Goal: Transaction & Acquisition: Download file/media

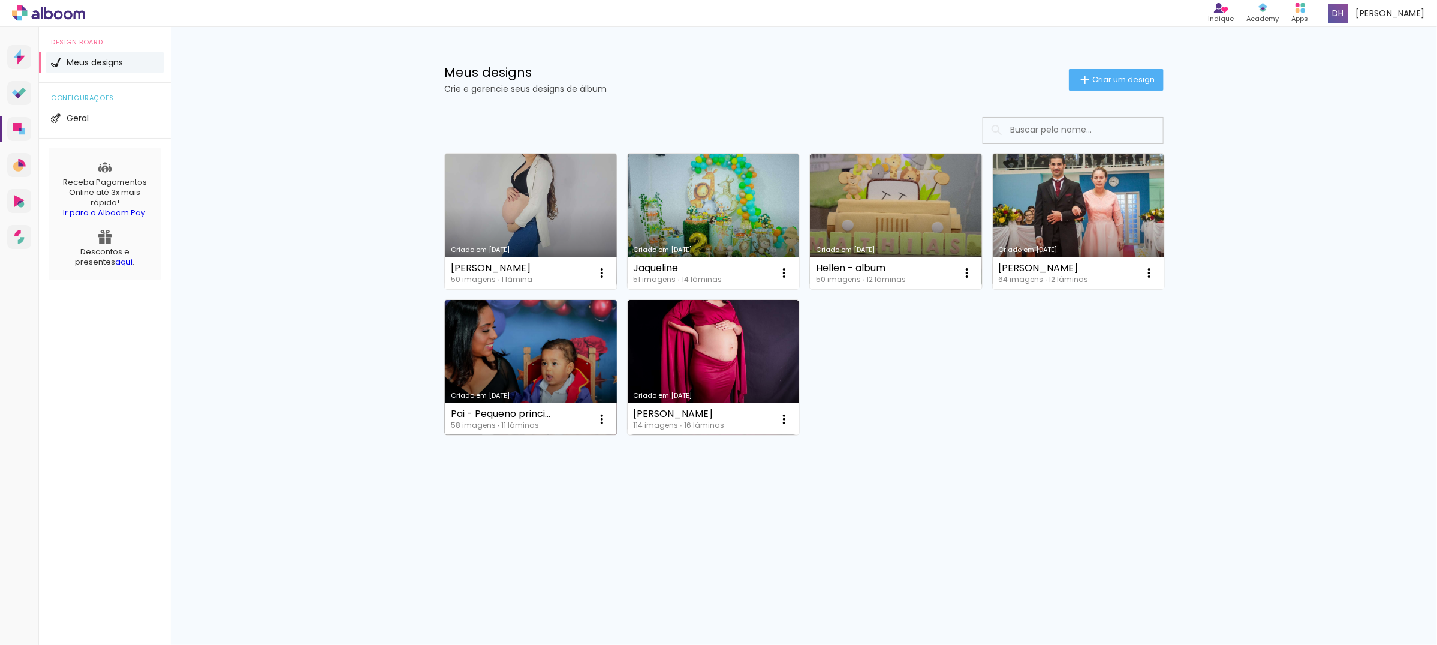
click at [493, 376] on link "Criado em [DATE]" at bounding box center [531, 368] width 172 height 136
click at [0, 0] on neon-animated-pages "Confirmar Cancelar" at bounding box center [0, 0] width 0 height 0
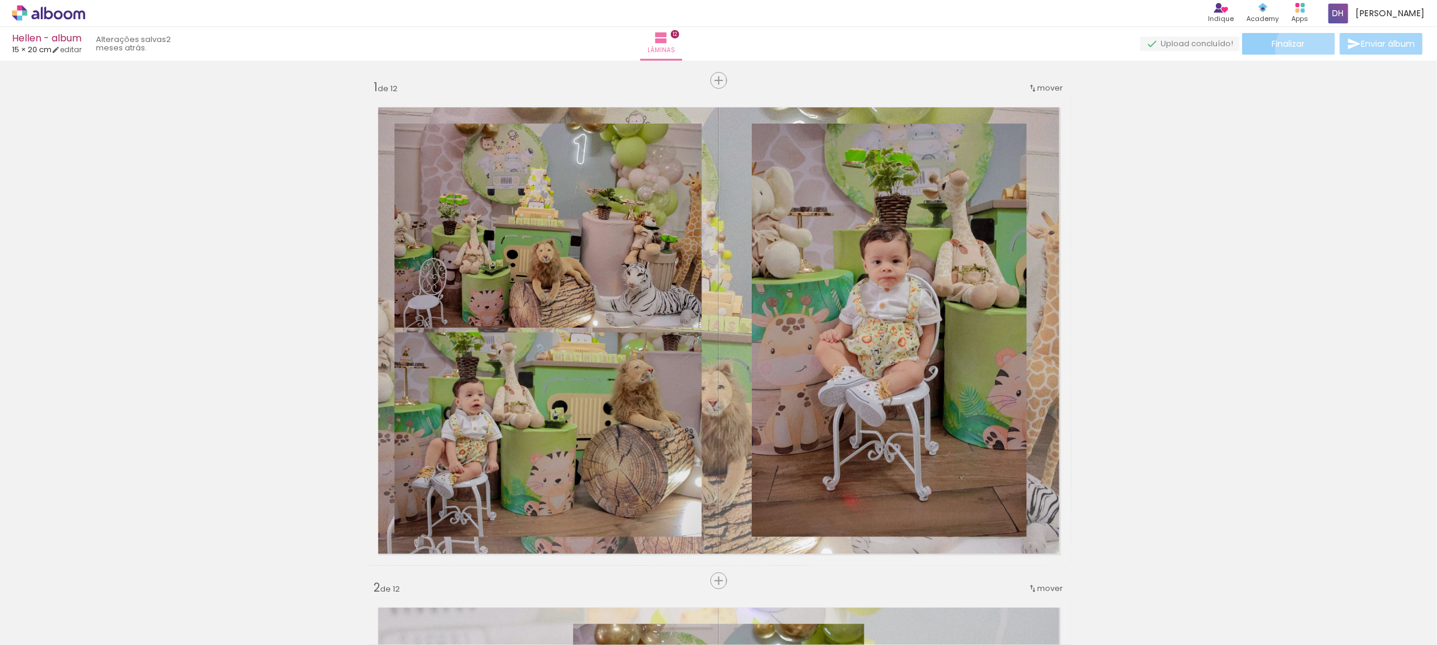
click at [1304, 49] on paper-button "Finalizar" at bounding box center [1288, 44] width 93 height 22
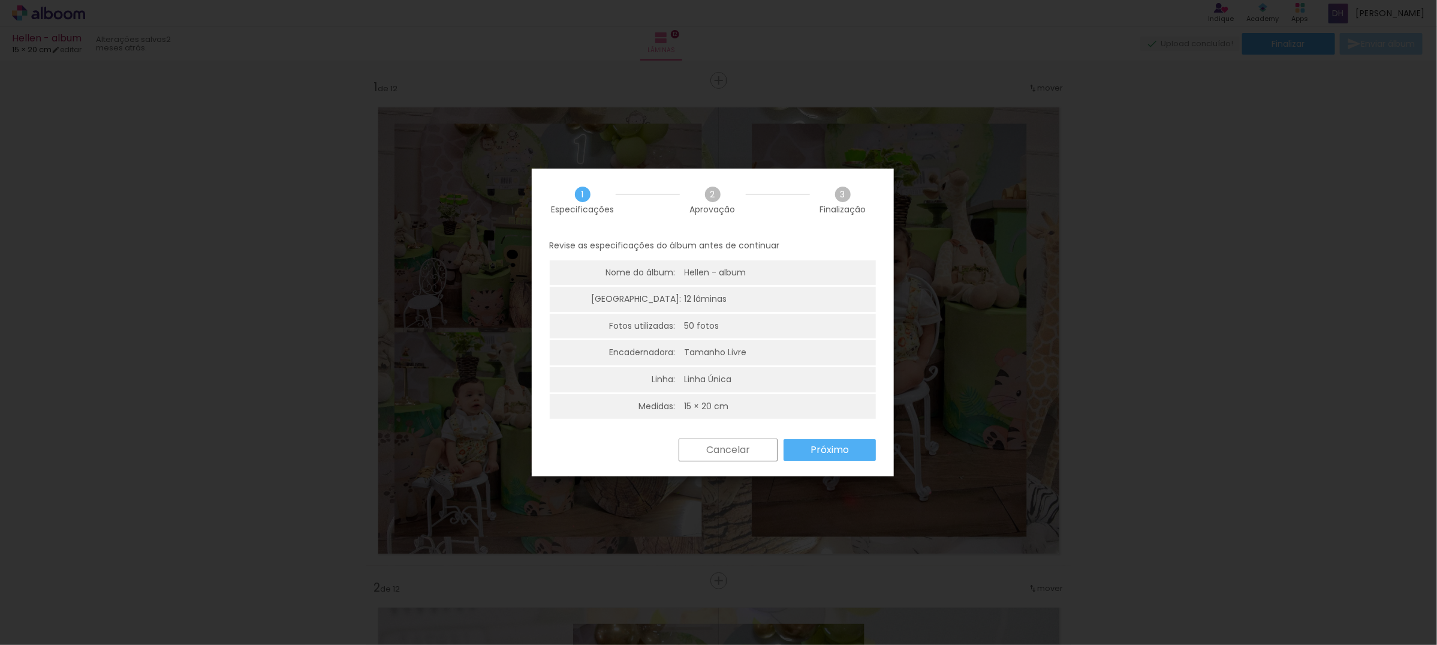
click at [0, 0] on slot "Próximo" at bounding box center [0, 0] width 0 height 0
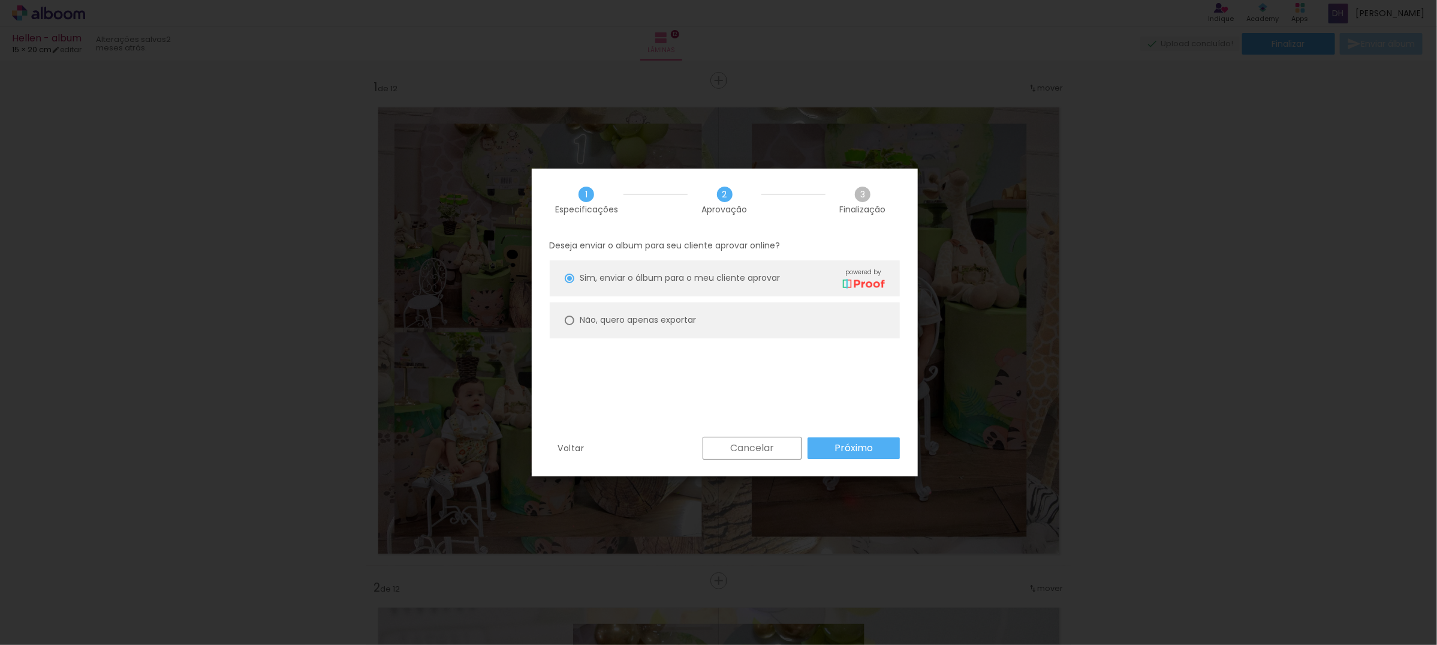
click at [0, 0] on paper-radio-button "Não, quero apenas exportar" at bounding box center [0, 0] width 0 height 0
type paper-radio-button "on"
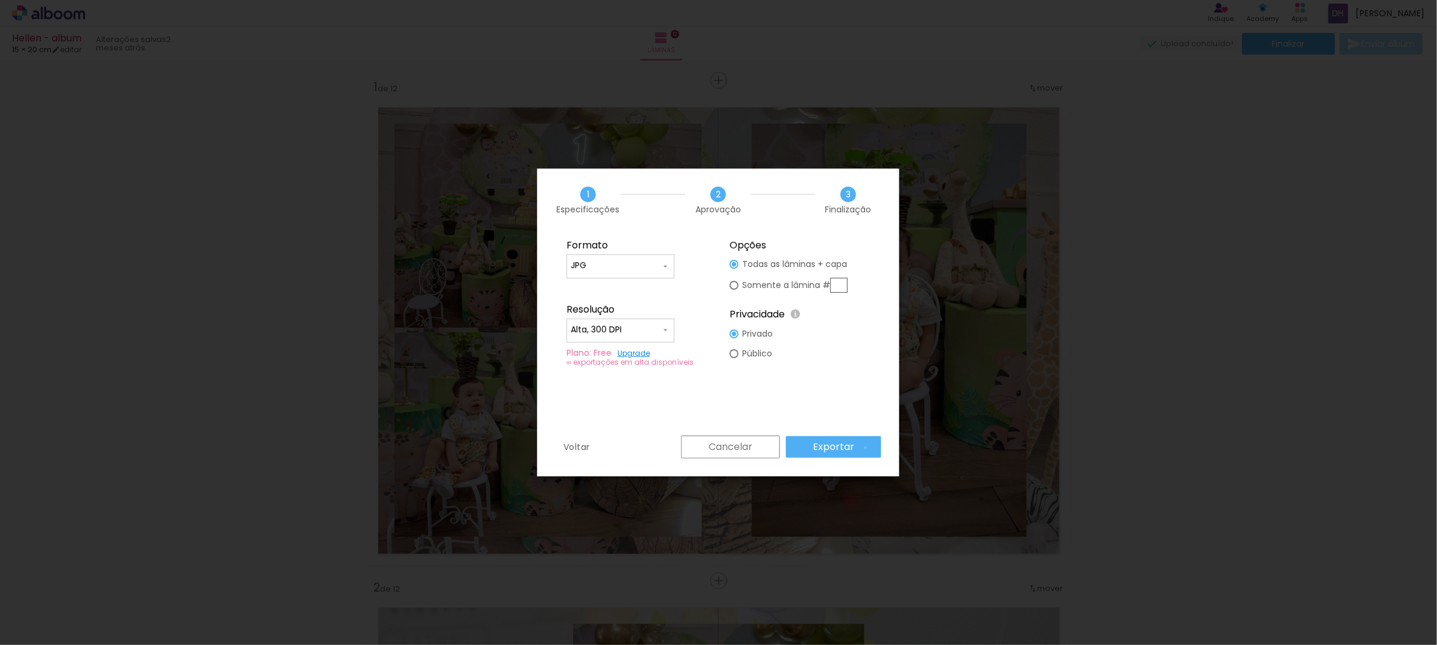
click at [0, 0] on paper-button "Exportar" at bounding box center [0, 0] width 0 height 0
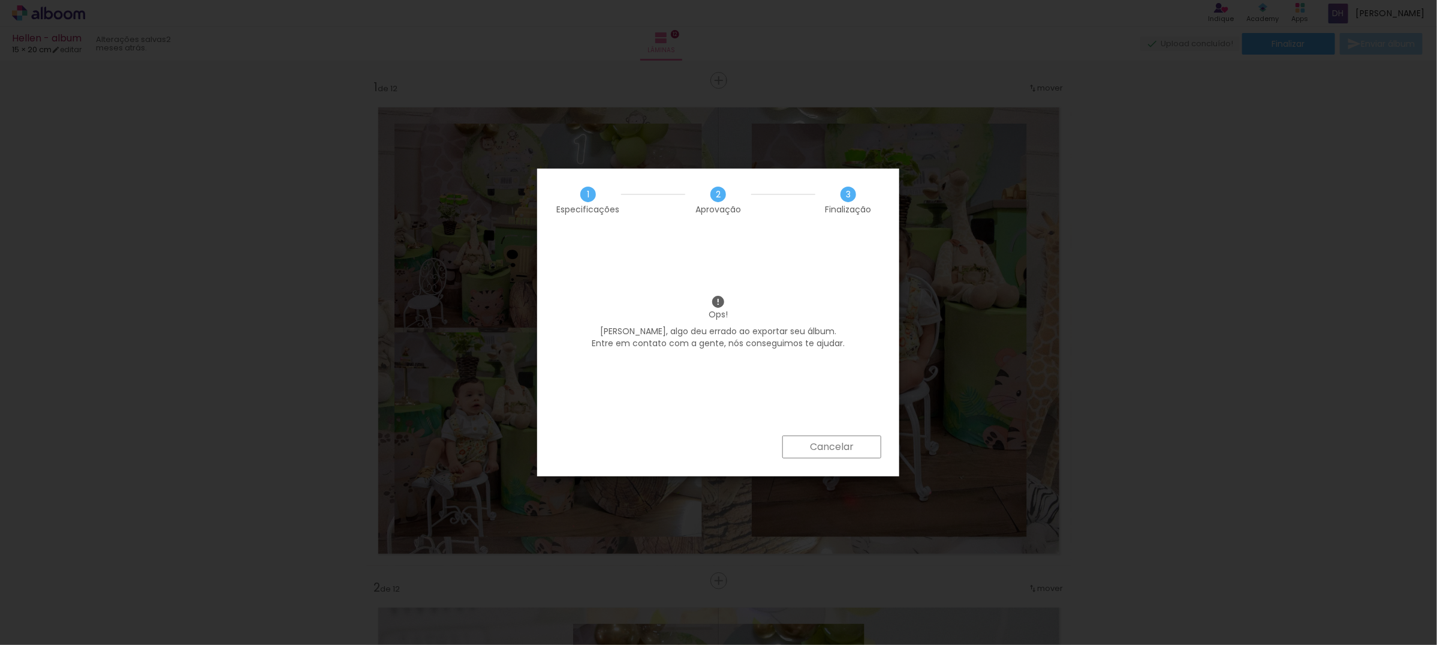
click at [0, 0] on paper-button "Cancelar" at bounding box center [0, 0] width 0 height 0
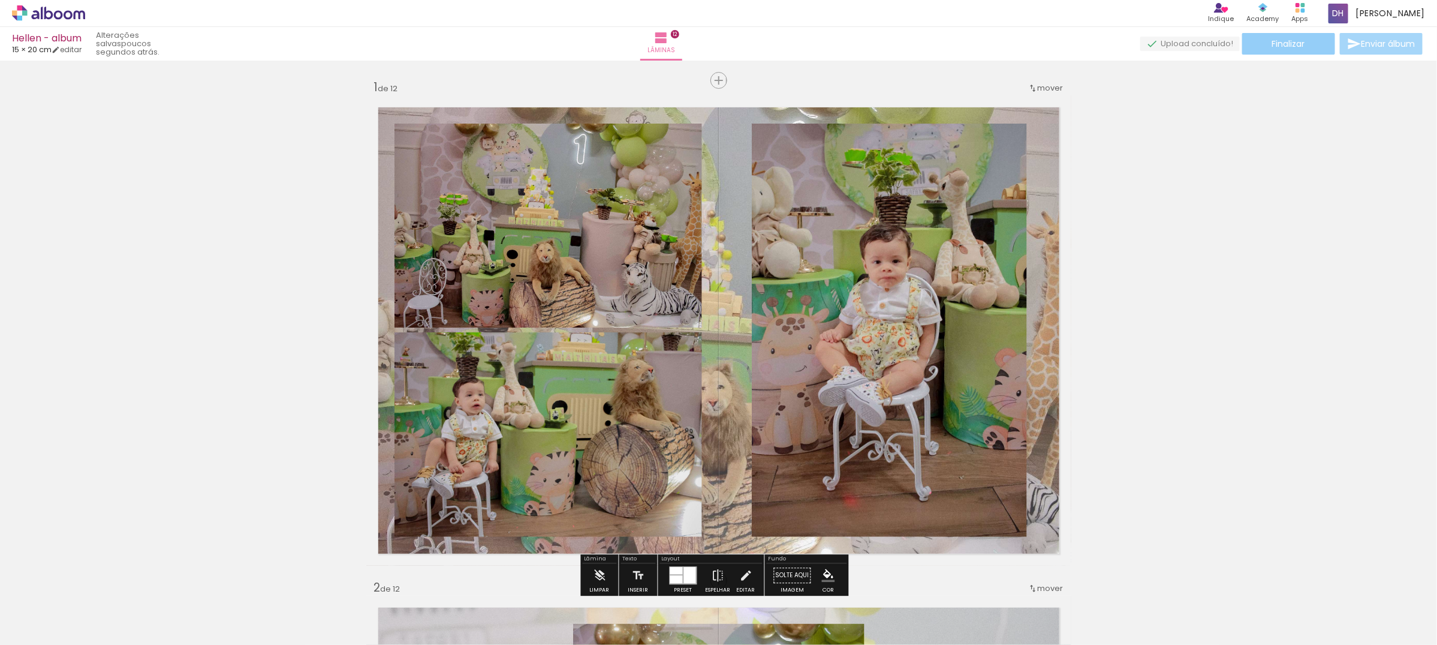
click at [1302, 48] on span "Finalizar" at bounding box center [1288, 44] width 33 height 8
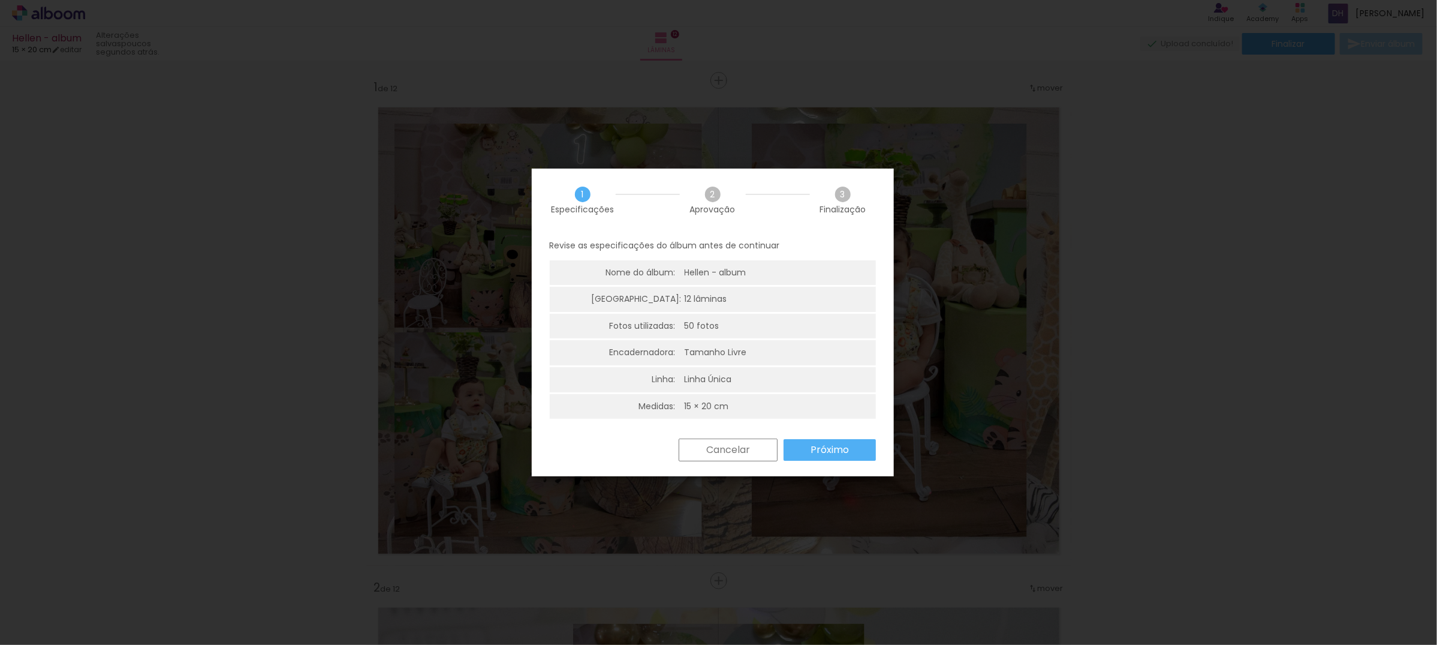
click at [0, 0] on paper-button "Próximo" at bounding box center [0, 0] width 0 height 0
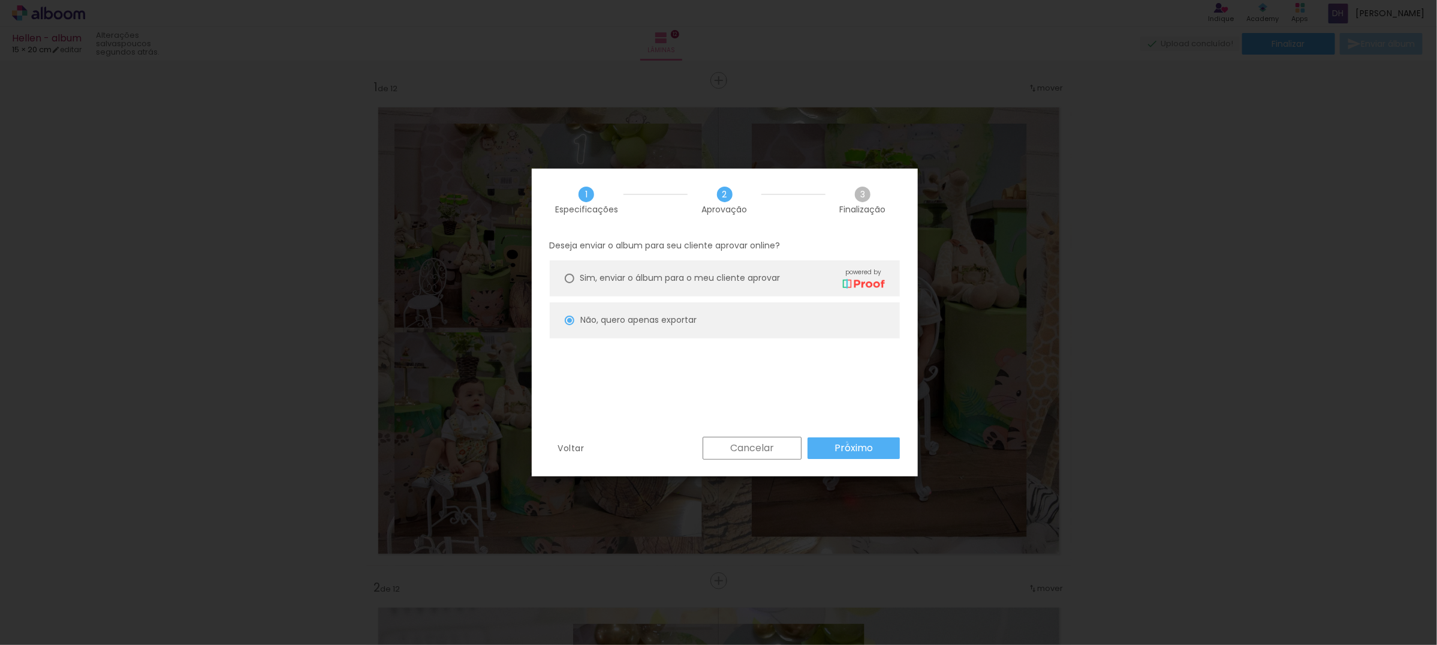
click at [0, 0] on slot "Próximo" at bounding box center [0, 0] width 0 height 0
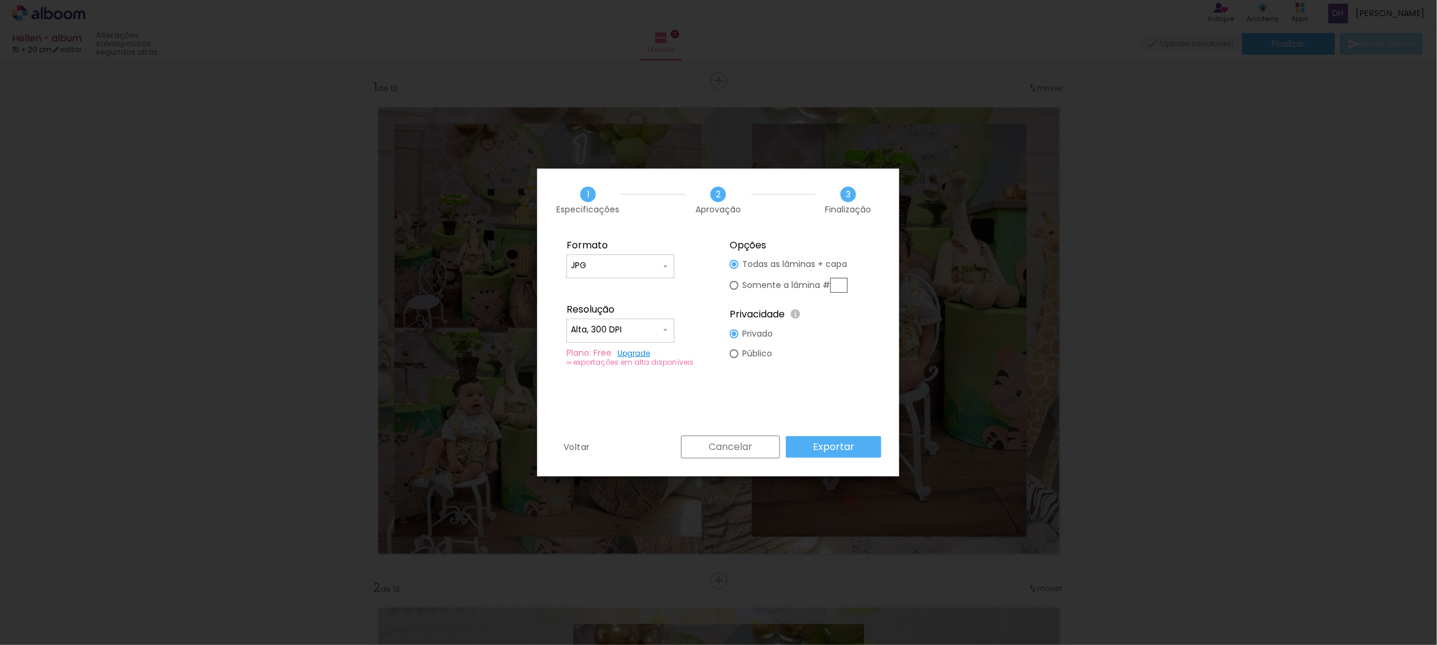
click at [0, 0] on slot "Exportar" at bounding box center [0, 0] width 0 height 0
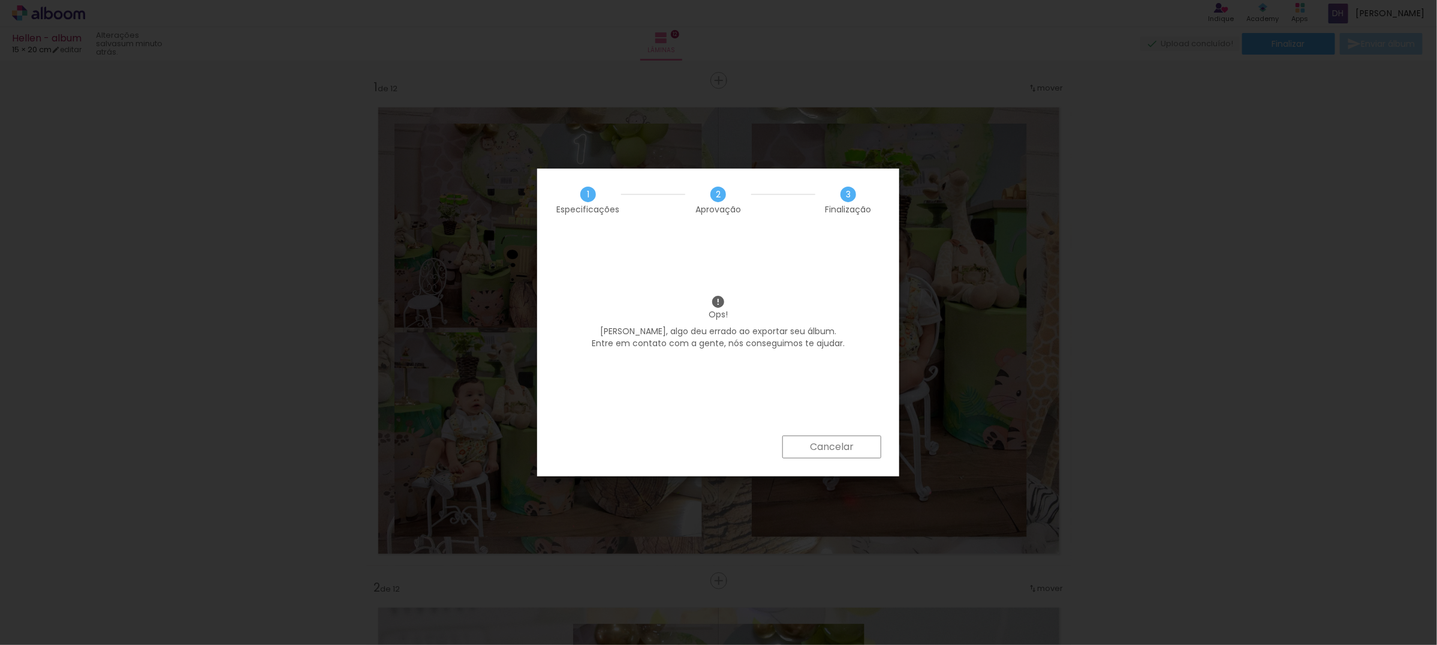
click at [0, 0] on slot "Cancelar" at bounding box center [0, 0] width 0 height 0
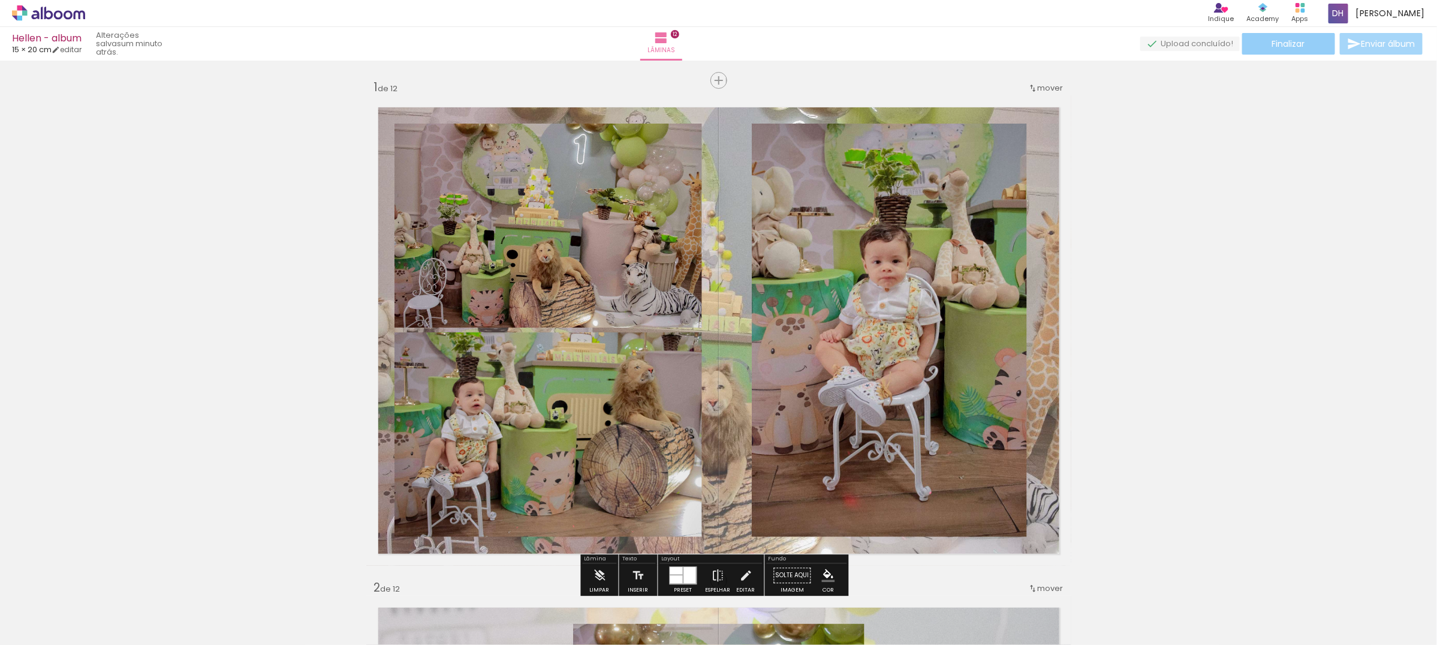
click at [1273, 35] on paper-button "Finalizar" at bounding box center [1288, 44] width 93 height 22
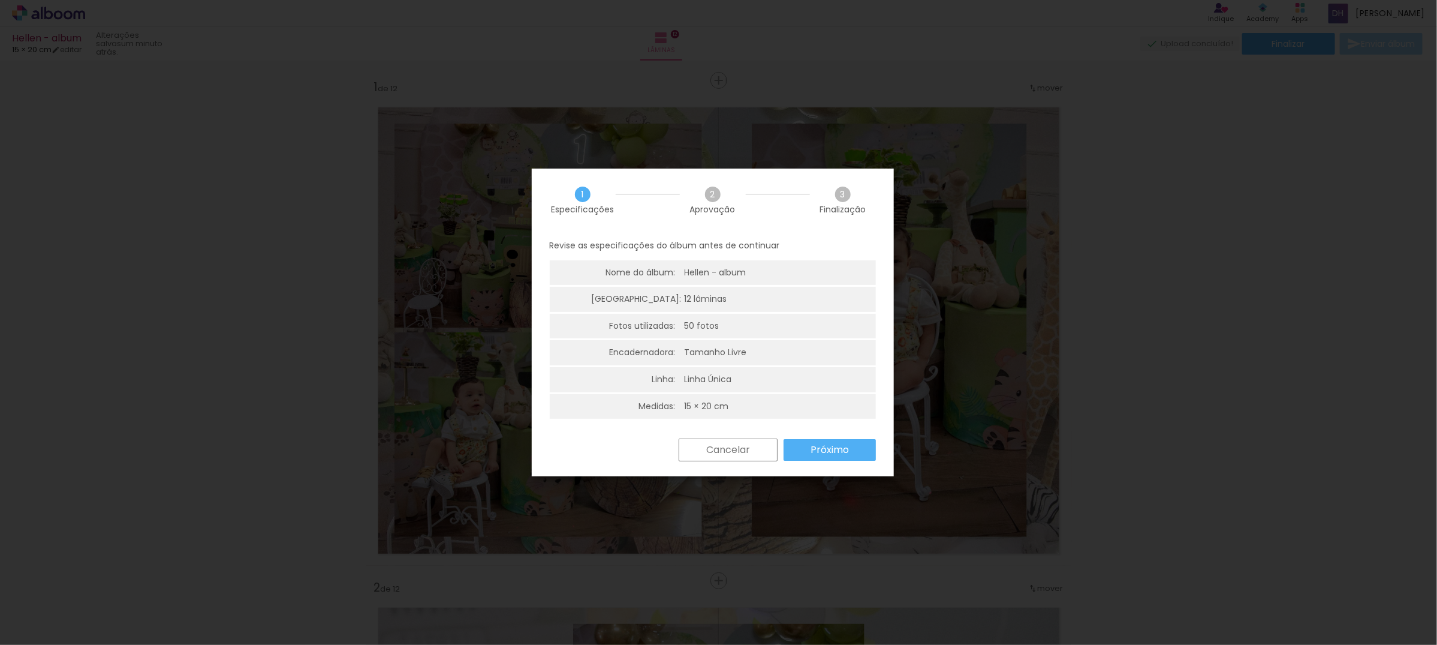
click at [0, 0] on paper-button "Próximo" at bounding box center [0, 0] width 0 height 0
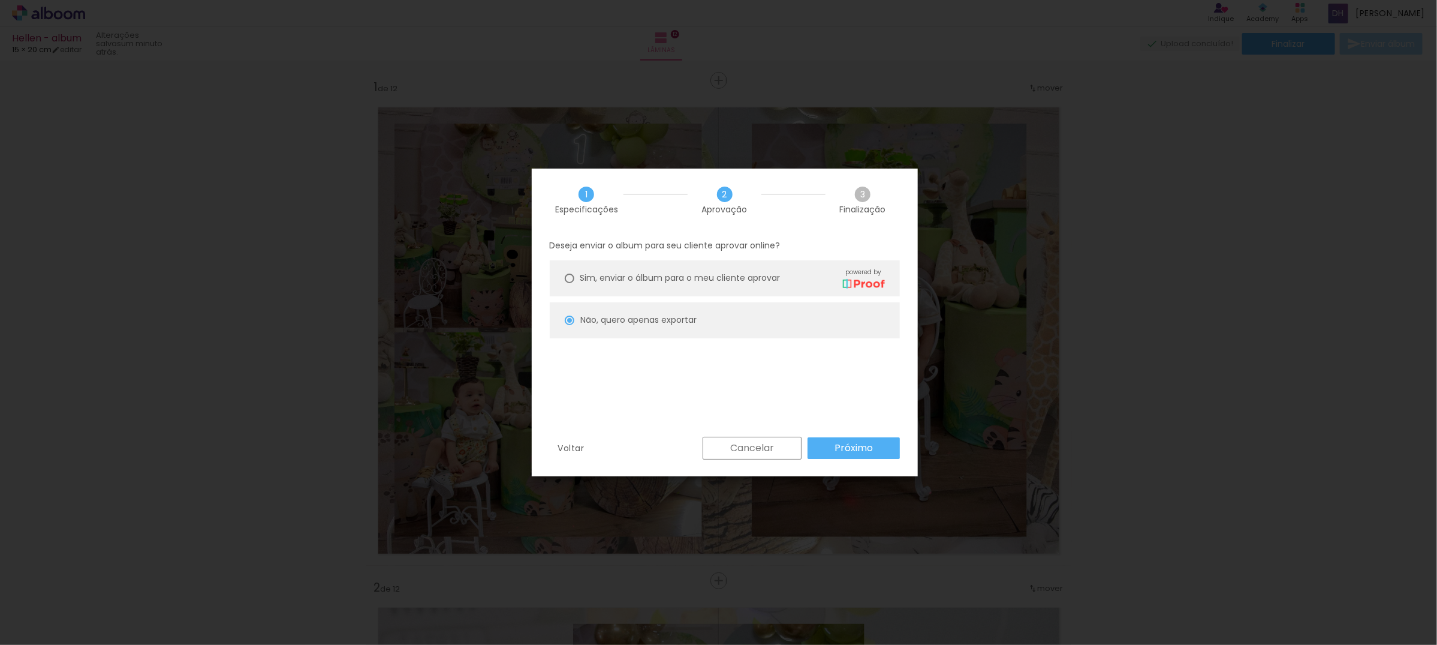
click at [0, 0] on slot "Próximo" at bounding box center [0, 0] width 0 height 0
type input "Alta, 300 DPI"
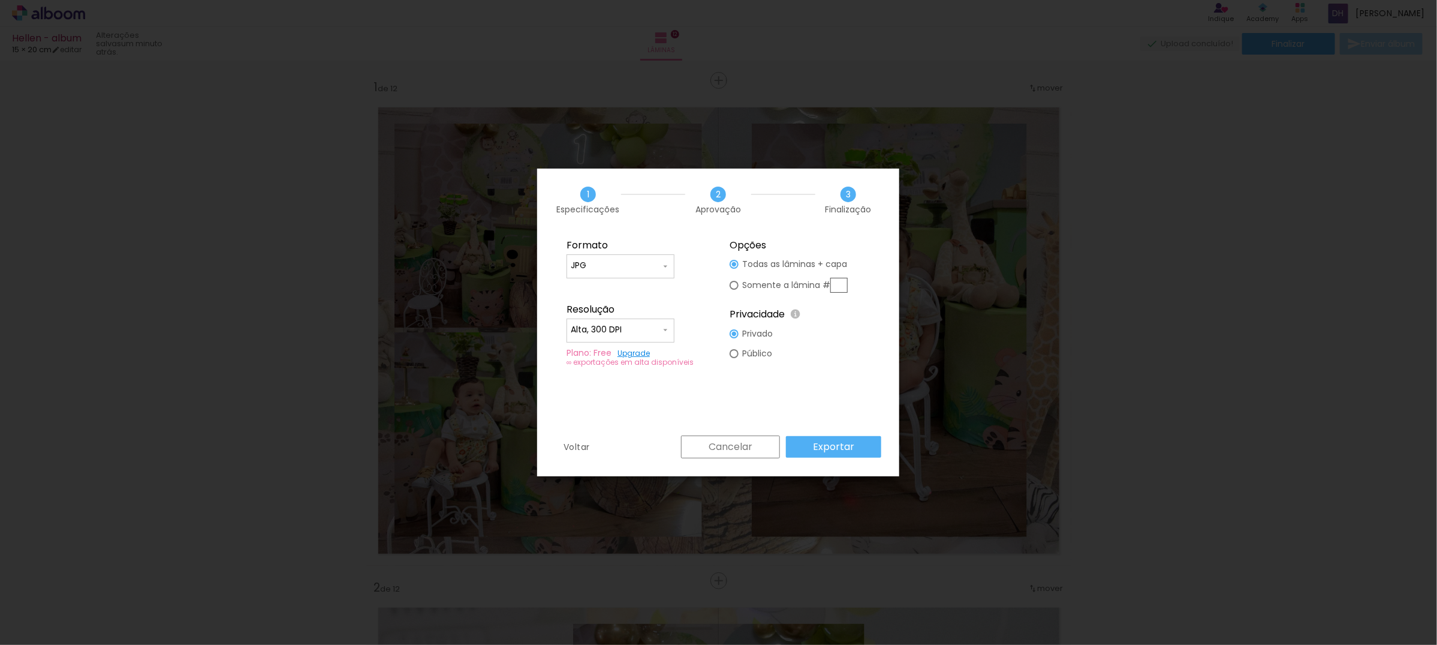
click at [0, 0] on paper-button "Exportar" at bounding box center [0, 0] width 0 height 0
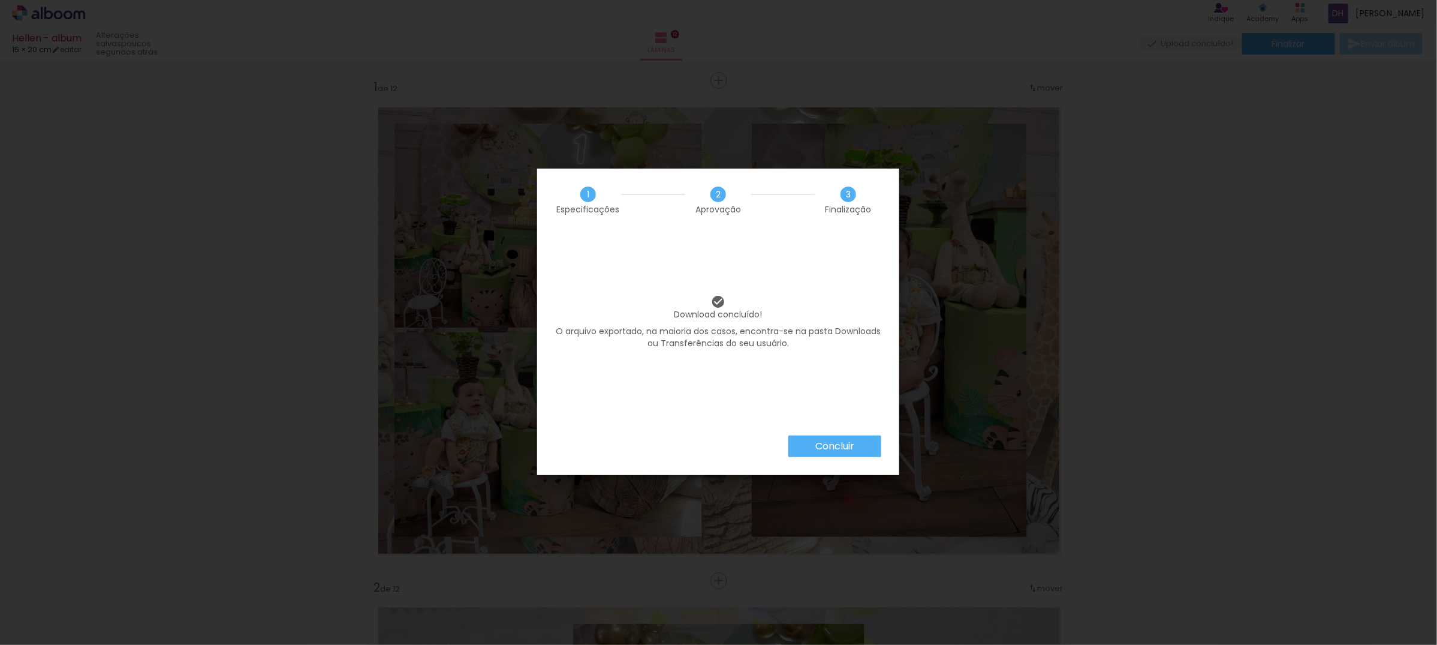
click at [0, 0] on paper-button "Concluir" at bounding box center [0, 0] width 0 height 0
